Goal: Communication & Community: Share content

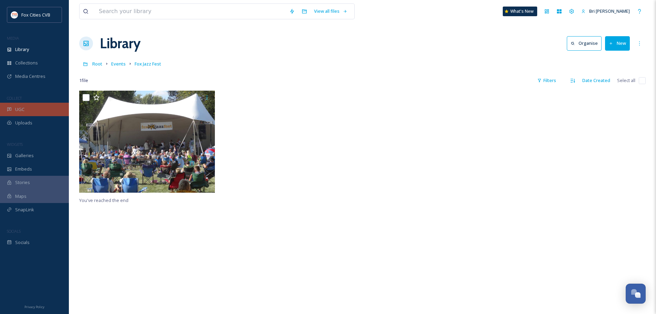
click at [24, 114] on div "UGC" at bounding box center [34, 109] width 69 height 13
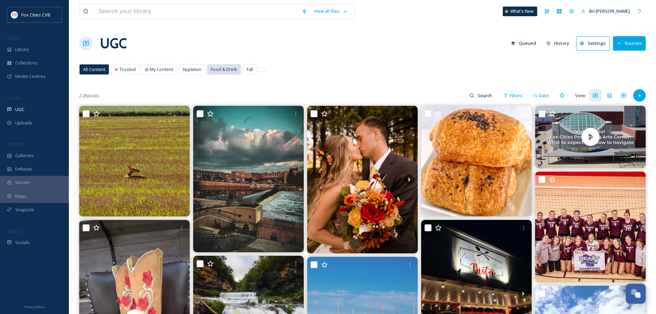
click at [224, 72] on span "Food & Drink" at bounding box center [224, 69] width 27 height 7
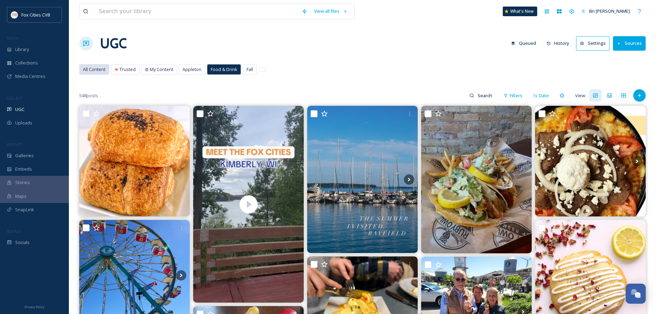
click at [97, 73] on span "All Content" at bounding box center [94, 69] width 22 height 7
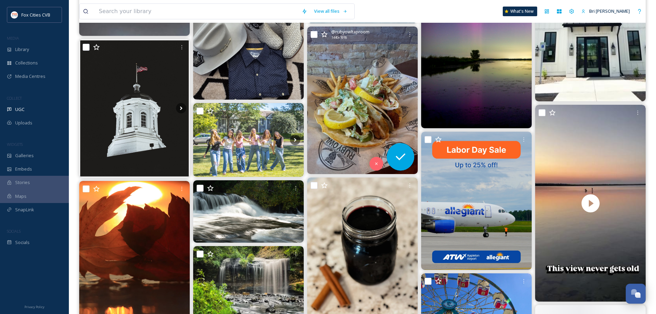
scroll to position [517, 0]
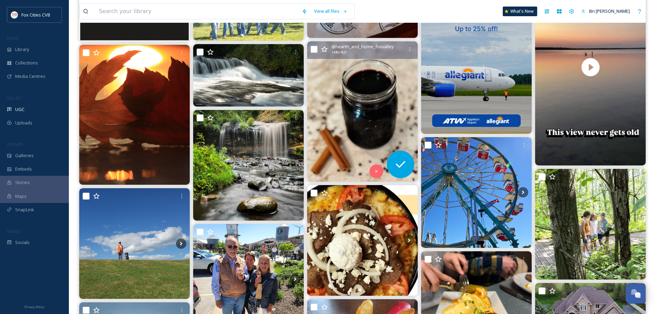
click at [354, 72] on img at bounding box center [362, 111] width 111 height 140
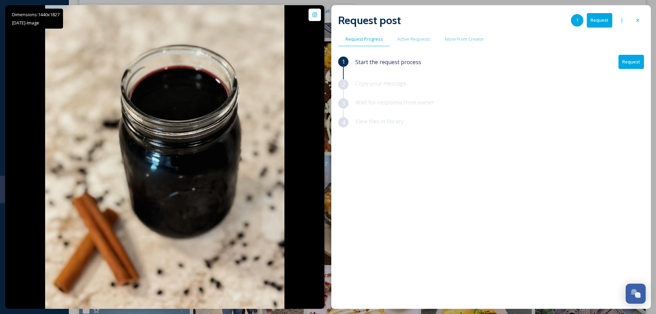
click at [449, 5] on div "Dimensions: 1440 x [DATE] - Image @ hearth_and_home_foxvalley Posted [DATE] Vie…" at bounding box center [328, 157] width 656 height 314
click at [638, 21] on icon at bounding box center [638, 21] width 6 height 6
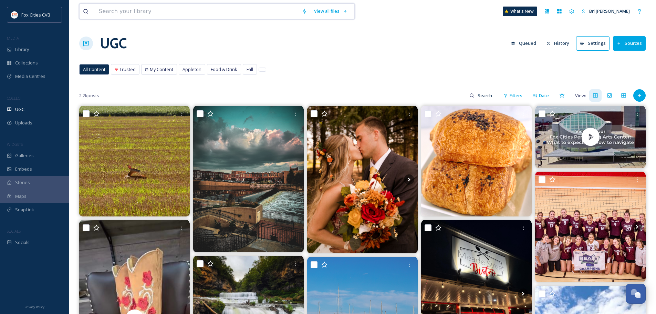
click at [179, 10] on input at bounding box center [196, 11] width 203 height 15
type input "carmel apples"
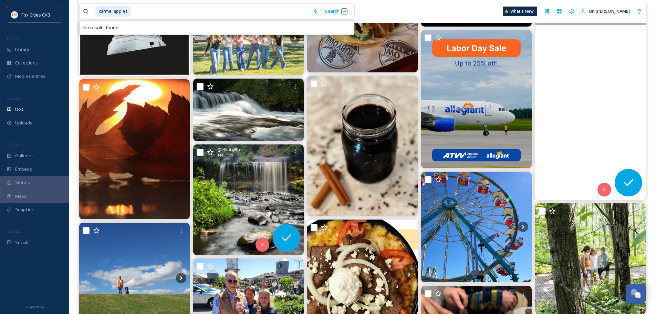
scroll to position [413, 0]
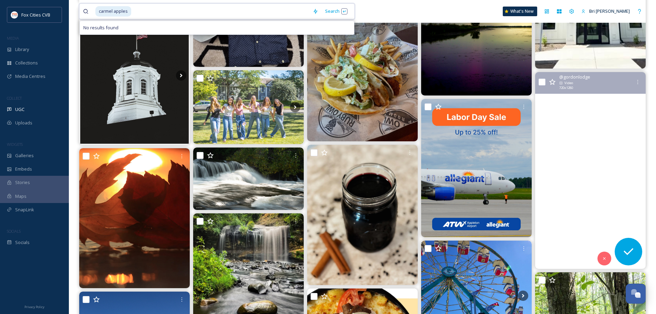
click at [163, 11] on input at bounding box center [220, 11] width 177 height 15
type input "c"
type input "fall"
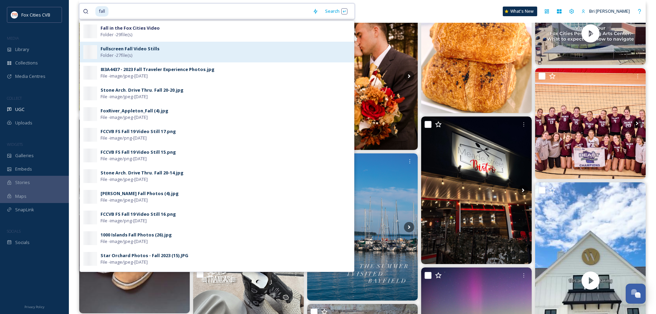
scroll to position [34, 0]
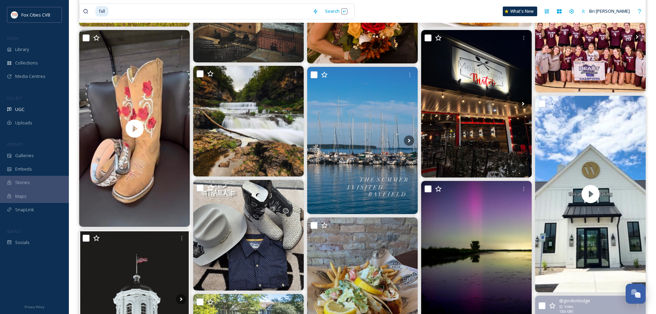
scroll to position [0, 0]
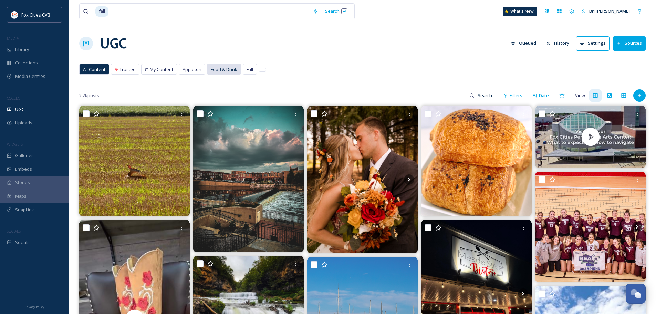
click at [217, 66] on div "Food & Drink" at bounding box center [223, 69] width 33 height 10
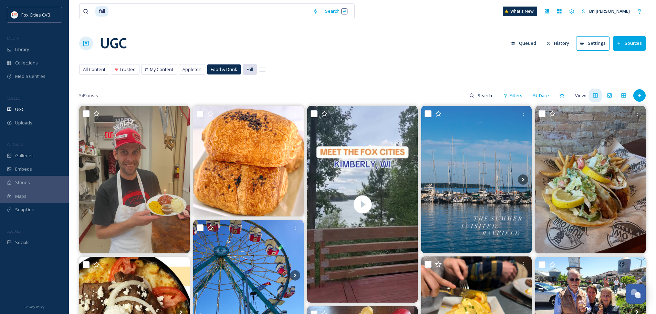
click at [245, 71] on div "Fall" at bounding box center [249, 69] width 13 height 10
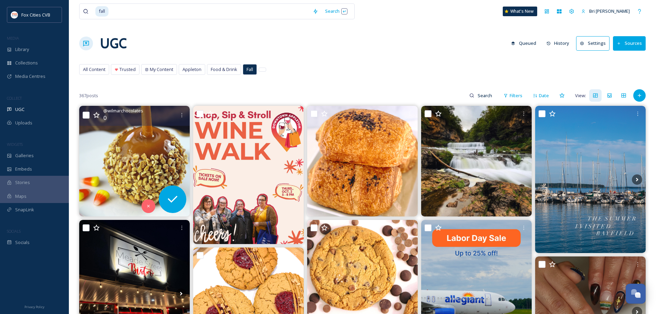
click at [153, 148] on img at bounding box center [134, 161] width 111 height 111
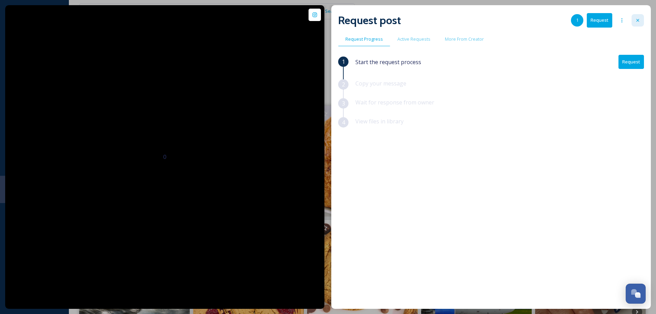
click at [642, 20] on div at bounding box center [638, 20] width 12 height 12
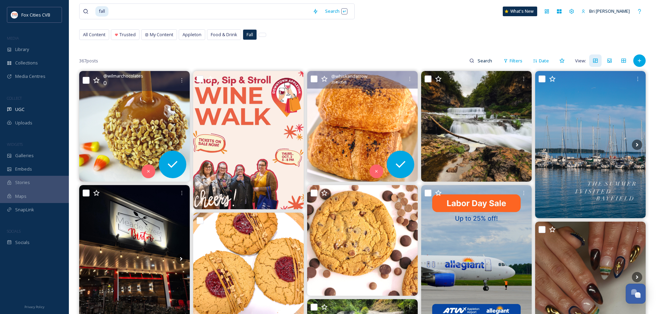
scroll to position [69, 0]
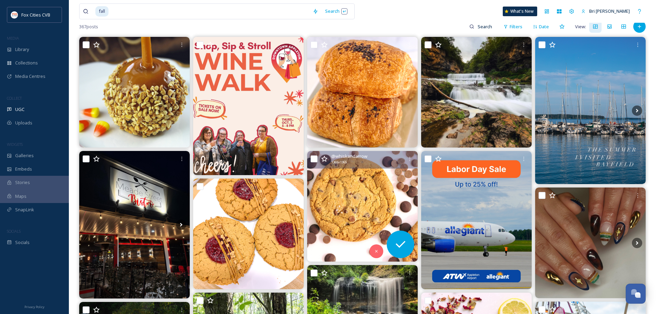
click at [344, 175] on img at bounding box center [362, 206] width 111 height 111
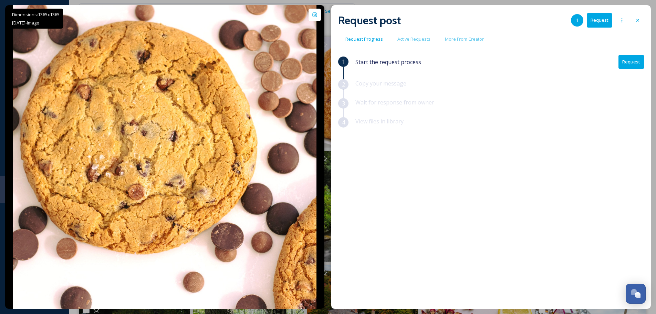
click at [628, 58] on button "Request" at bounding box center [630, 62] width 25 height 14
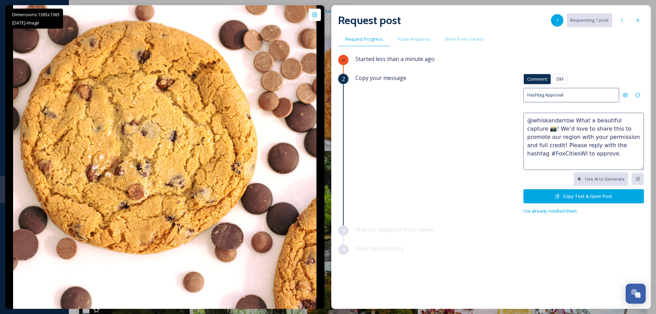
click at [534, 129] on textarea "@whiskandarrow What a beautiful capture 📸! We’d love to share this to promote o…" at bounding box center [583, 141] width 121 height 57
drag, startPoint x: 534, startPoint y: 128, endPoint x: 571, endPoint y: 119, distance: 37.8
click at [571, 119] on textarea "@whiskandarrow What a beautiful capture 📸! We’d love to share this to promote o…" at bounding box center [583, 141] width 121 height 57
drag, startPoint x: 557, startPoint y: 154, endPoint x: 525, endPoint y: 119, distance: 47.3
click at [525, 119] on textarea "@whiskandarrow This cookie looks delicious! We’d love to share this to promote …" at bounding box center [583, 141] width 121 height 57
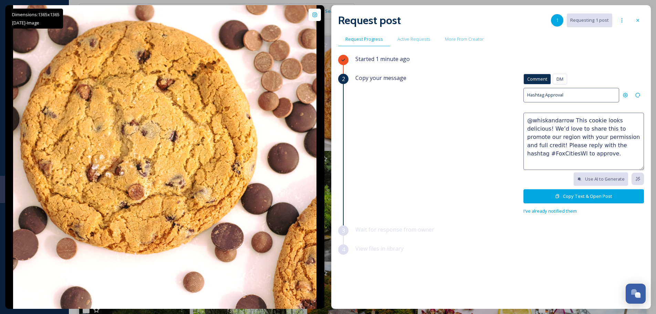
click at [575, 159] on textarea "@whiskandarrow This cookie looks delicious! We’d love to share this to promote …" at bounding box center [583, 141] width 121 height 57
type textarea "@whiskandarrow This cookie looks delicious! We’d love to share this to promote …"
click at [574, 194] on button "Copy Text & Open Post" at bounding box center [583, 196] width 121 height 14
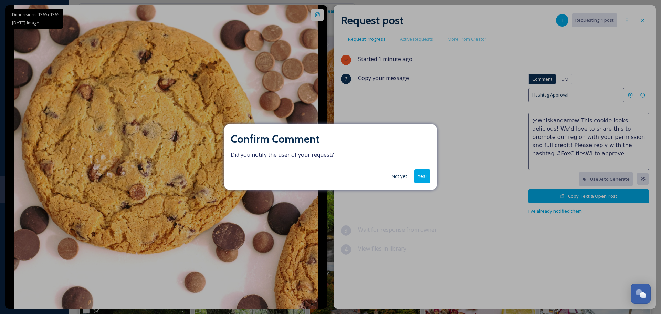
click at [420, 176] on button "Yes!" at bounding box center [422, 176] width 16 height 14
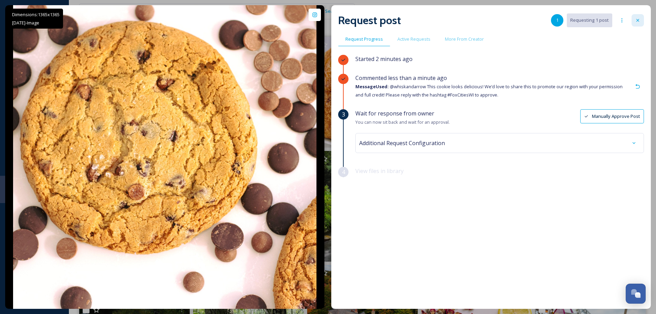
click at [641, 18] on div at bounding box center [638, 20] width 12 height 12
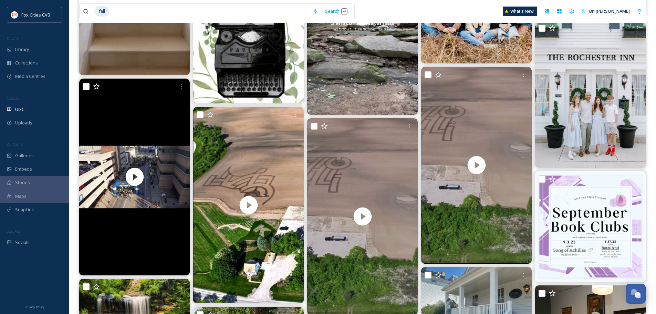
scroll to position [551, 0]
